Goal: Information Seeking & Learning: Learn about a topic

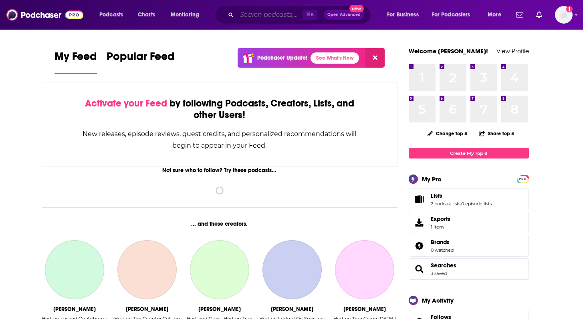
click at [267, 19] on input "Search podcasts, credits, & more..." at bounding box center [270, 14] width 66 height 13
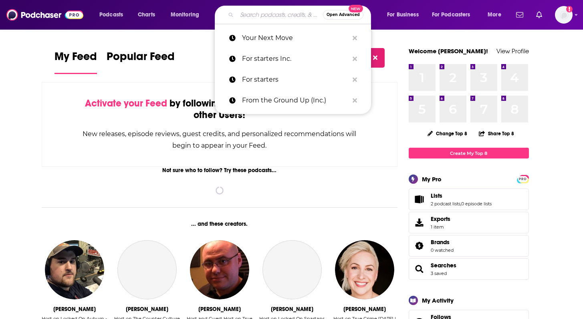
paste input "All Things Photonics Podcast"
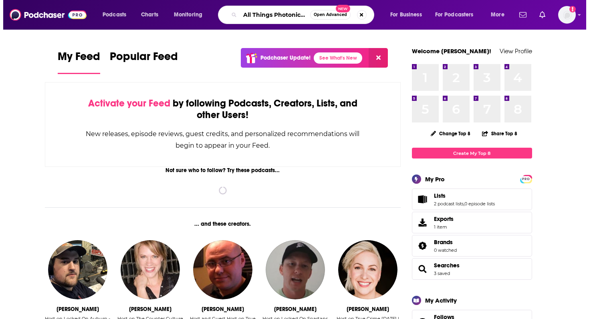
scroll to position [0, 23]
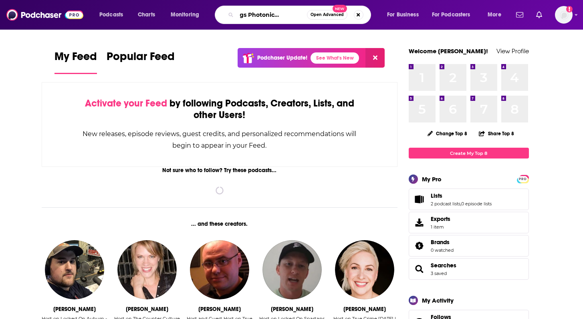
type input "All Things Photonics Podcast"
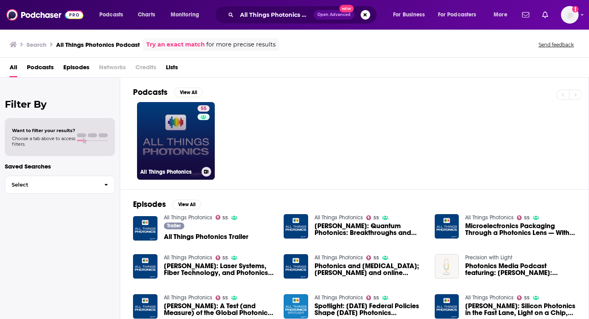
click at [159, 146] on link "55 All Things Photonics" at bounding box center [176, 141] width 78 height 78
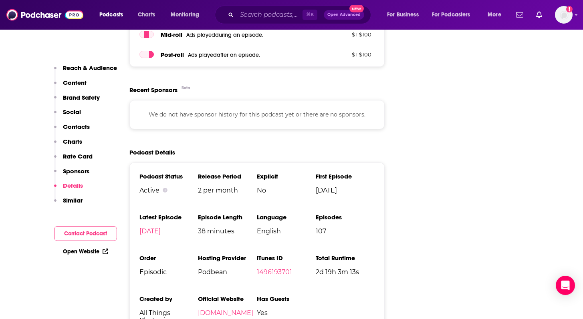
scroll to position [1238, 0]
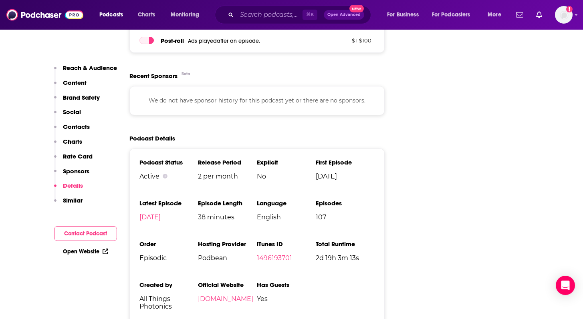
click at [320, 213] on span "107" at bounding box center [345, 217] width 59 height 8
copy span "107"
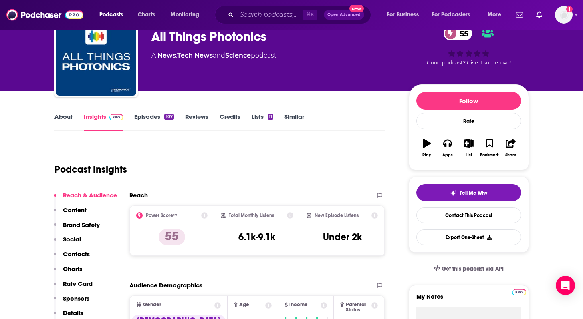
scroll to position [72, 0]
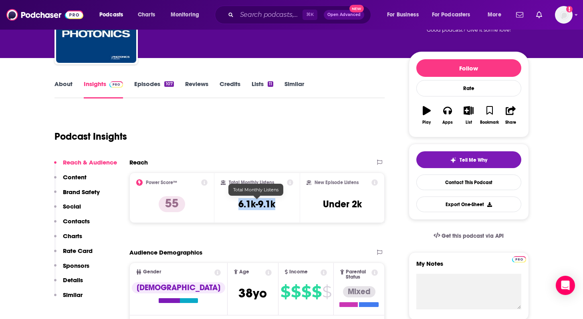
drag, startPoint x: 275, startPoint y: 205, endPoint x: 233, endPoint y: 205, distance: 42.4
click at [233, 205] on div "Total Monthly Listens 6.1k-9.1k" at bounding box center [257, 197] width 72 height 37
copy h3 "6.1k-9.1k"
click at [331, 206] on h3 "Under 2k" at bounding box center [342, 204] width 39 height 12
click at [339, 206] on h3 "Under 2k" at bounding box center [342, 204] width 39 height 12
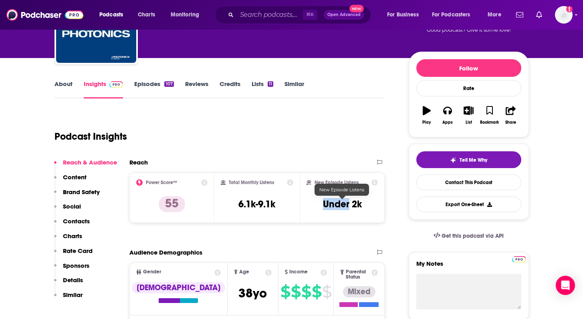
click at [339, 206] on h3 "Under 2k" at bounding box center [342, 204] width 39 height 12
click at [344, 205] on h3 "Under 2k" at bounding box center [342, 204] width 39 height 12
click at [356, 206] on h3 "Under 2k" at bounding box center [342, 204] width 39 height 12
